Goal: Information Seeking & Learning: Learn about a topic

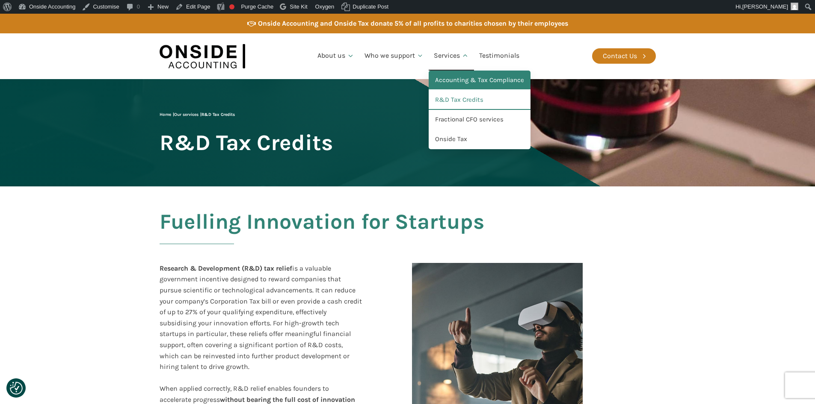
click at [457, 76] on link "Accounting & Tax Compliance" at bounding box center [480, 81] width 102 height 20
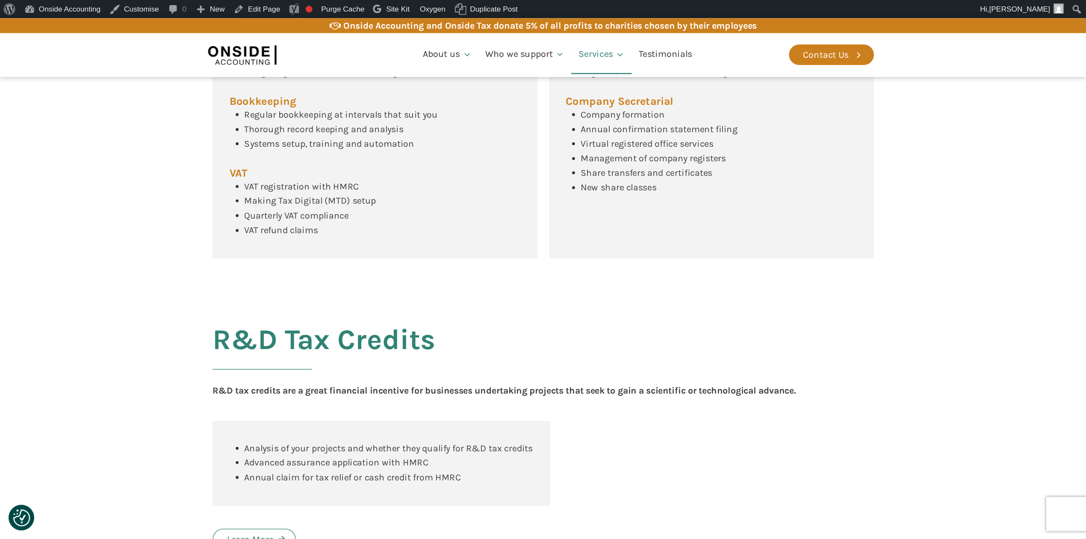
scroll to position [551, 0]
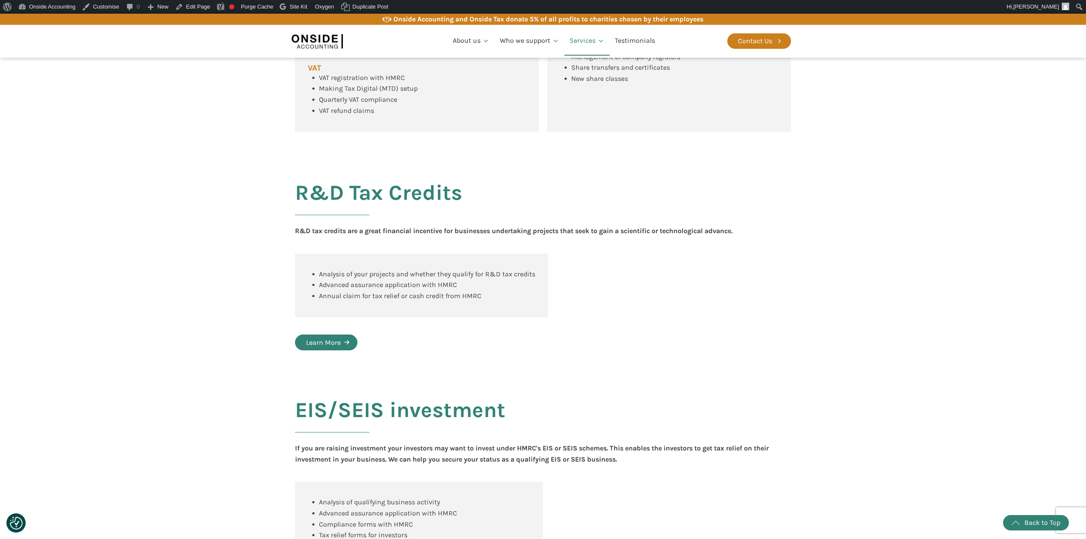
drag, startPoint x: 319, startPoint y: 356, endPoint x: 349, endPoint y: 354, distance: 30.4
click at [319, 348] on div "Learn More" at bounding box center [323, 342] width 35 height 11
